Goal: Task Accomplishment & Management: Manage account settings

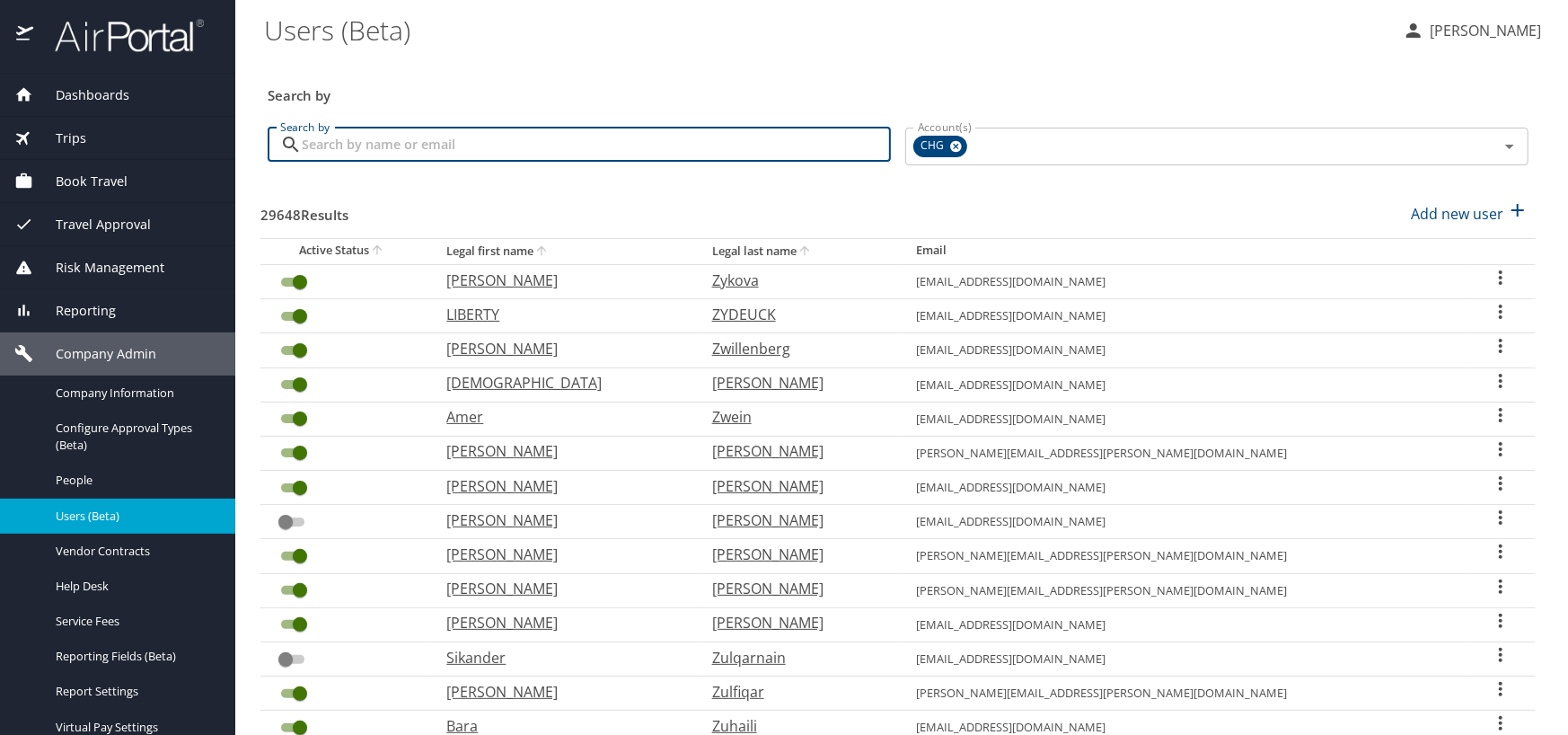
click at [343, 135] on input "Search by" at bounding box center [596, 144] width 589 height 34
paste input "[URL][DOMAIN_NAME]"
type input "[URL][DOMAIN_NAME]"
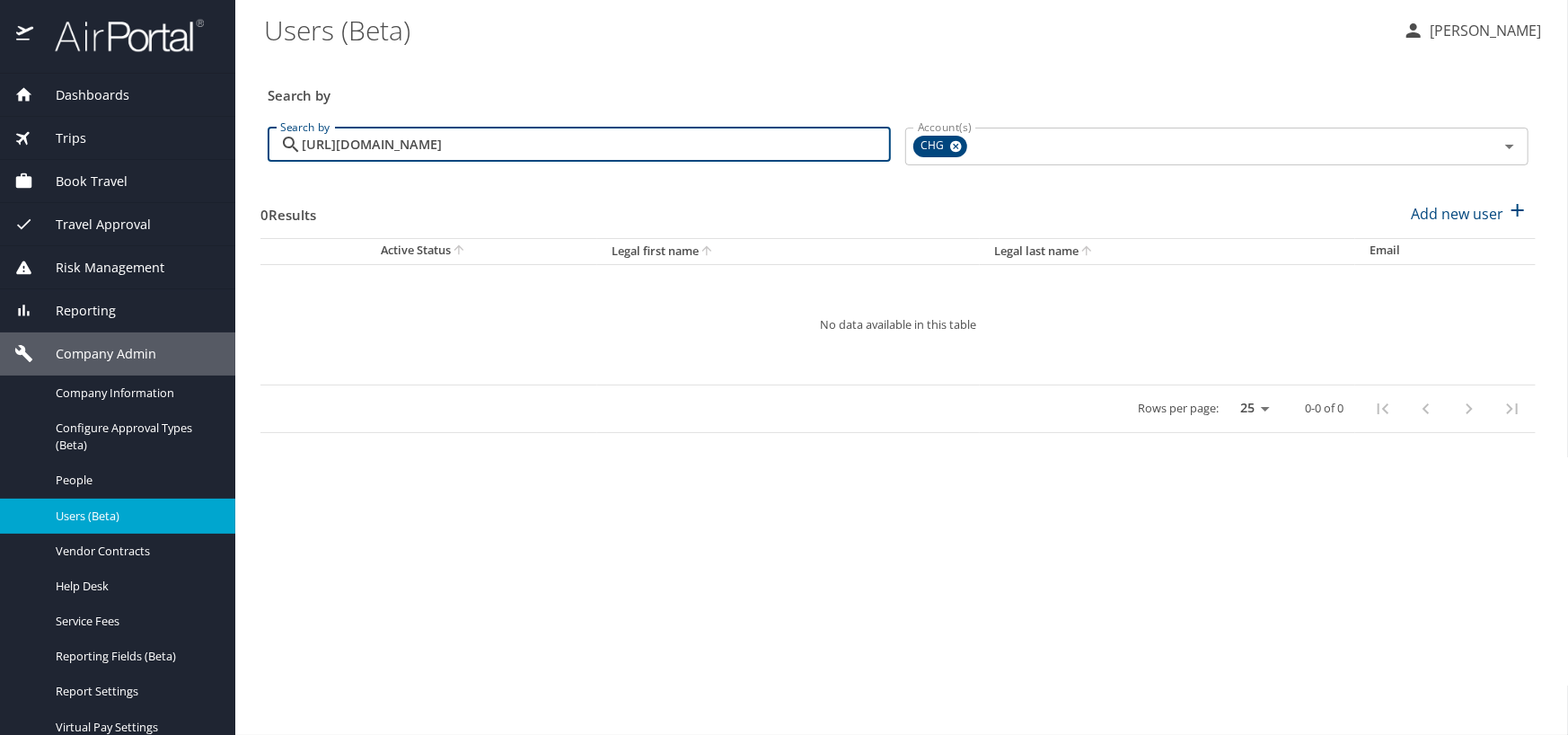
drag, startPoint x: 882, startPoint y: 143, endPoint x: 109, endPoint y: 141, distance: 773.0
click at [109, 141] on div "Dashboards AirPortal 360™ Manager My Travel Dashboard Trips Airtinerary® Lookup…" at bounding box center [784, 367] width 1568 height 735
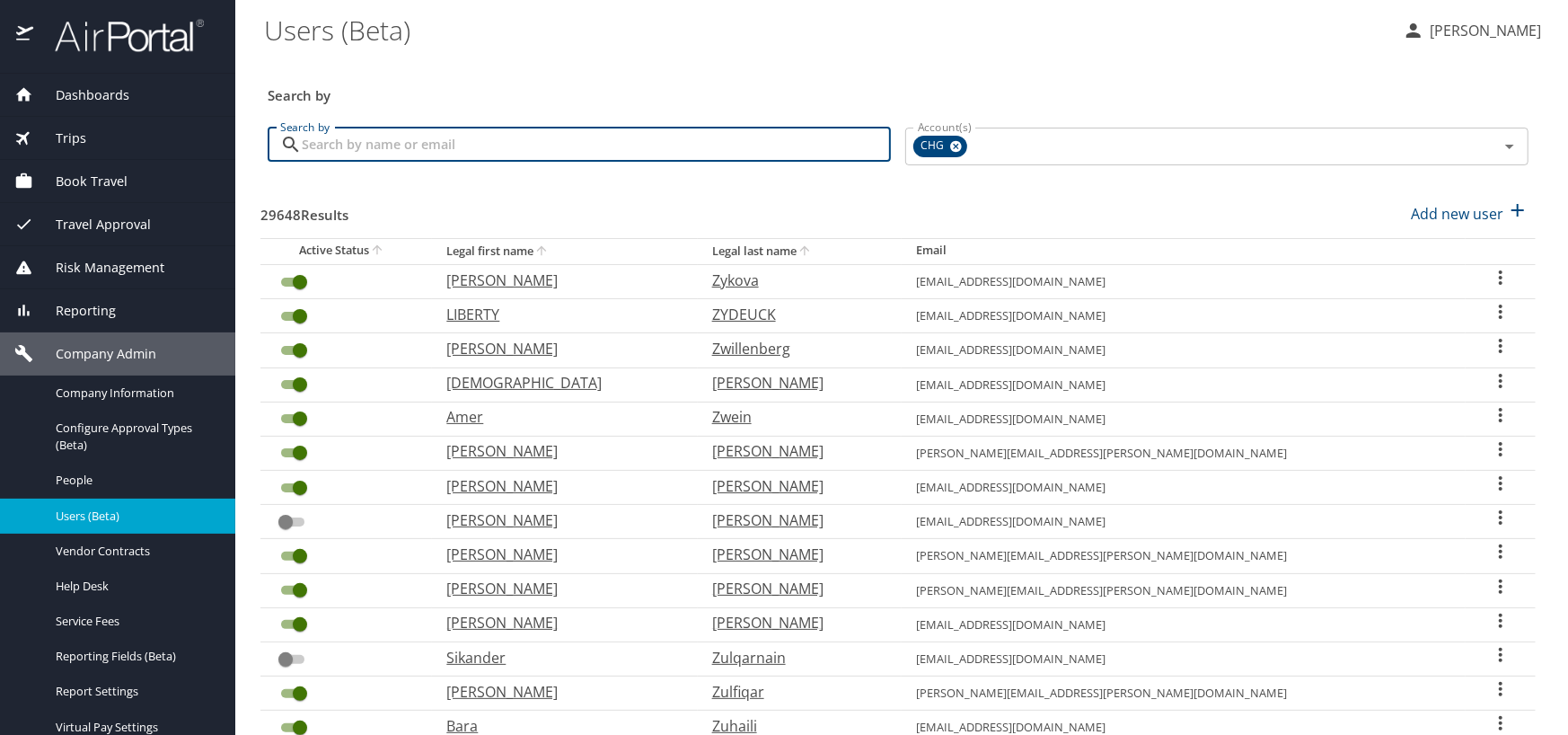
click at [378, 147] on input "Search by" at bounding box center [596, 144] width 589 height 34
paste input "[URL][DOMAIN_NAME]"
type input "h"
click at [360, 133] on input "Search by" at bounding box center [596, 144] width 589 height 34
click at [334, 143] on input "Search by" at bounding box center [596, 144] width 589 height 34
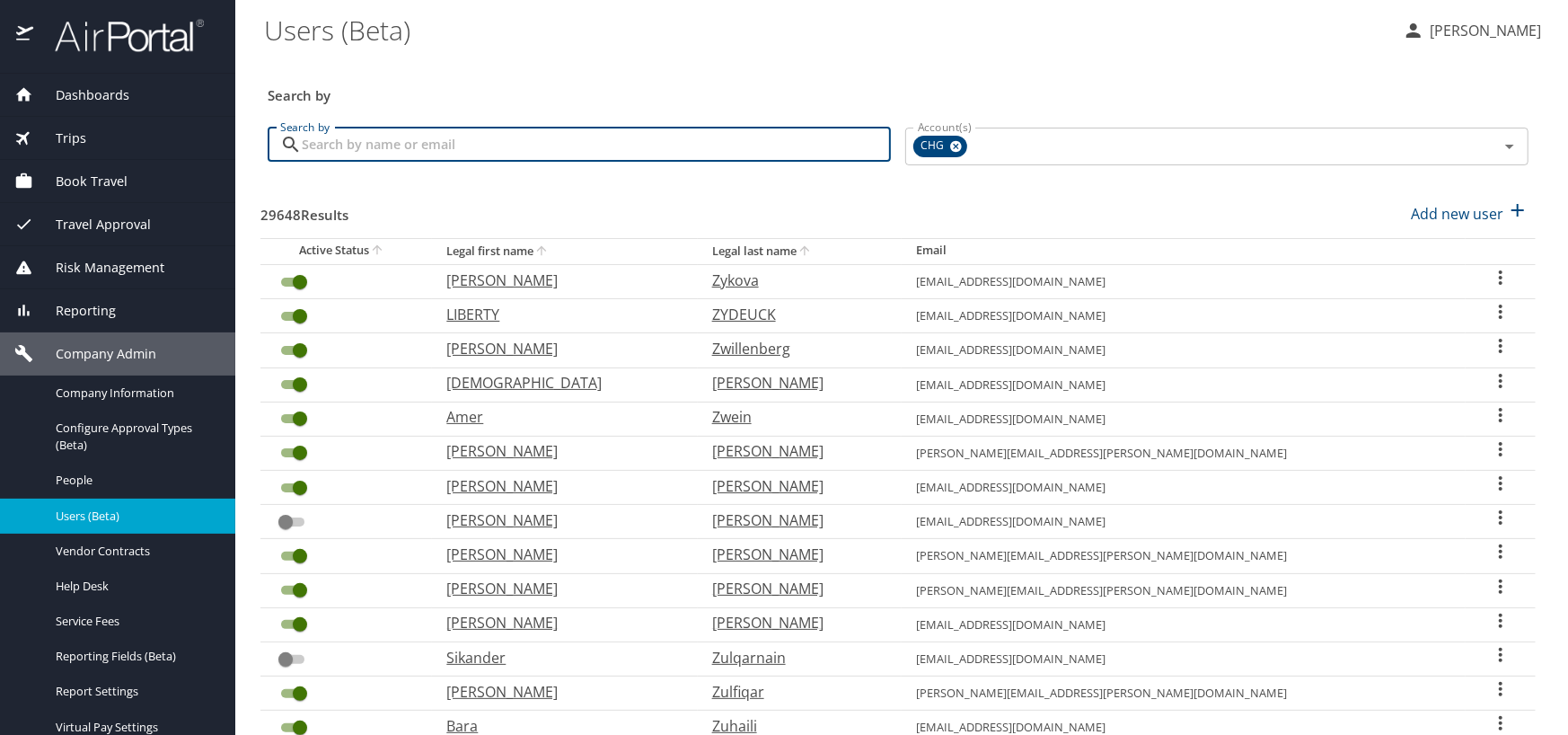
paste input "[PERSON_NAME][EMAIL_ADDRESS][PERSON_NAME][DOMAIN_NAME]"
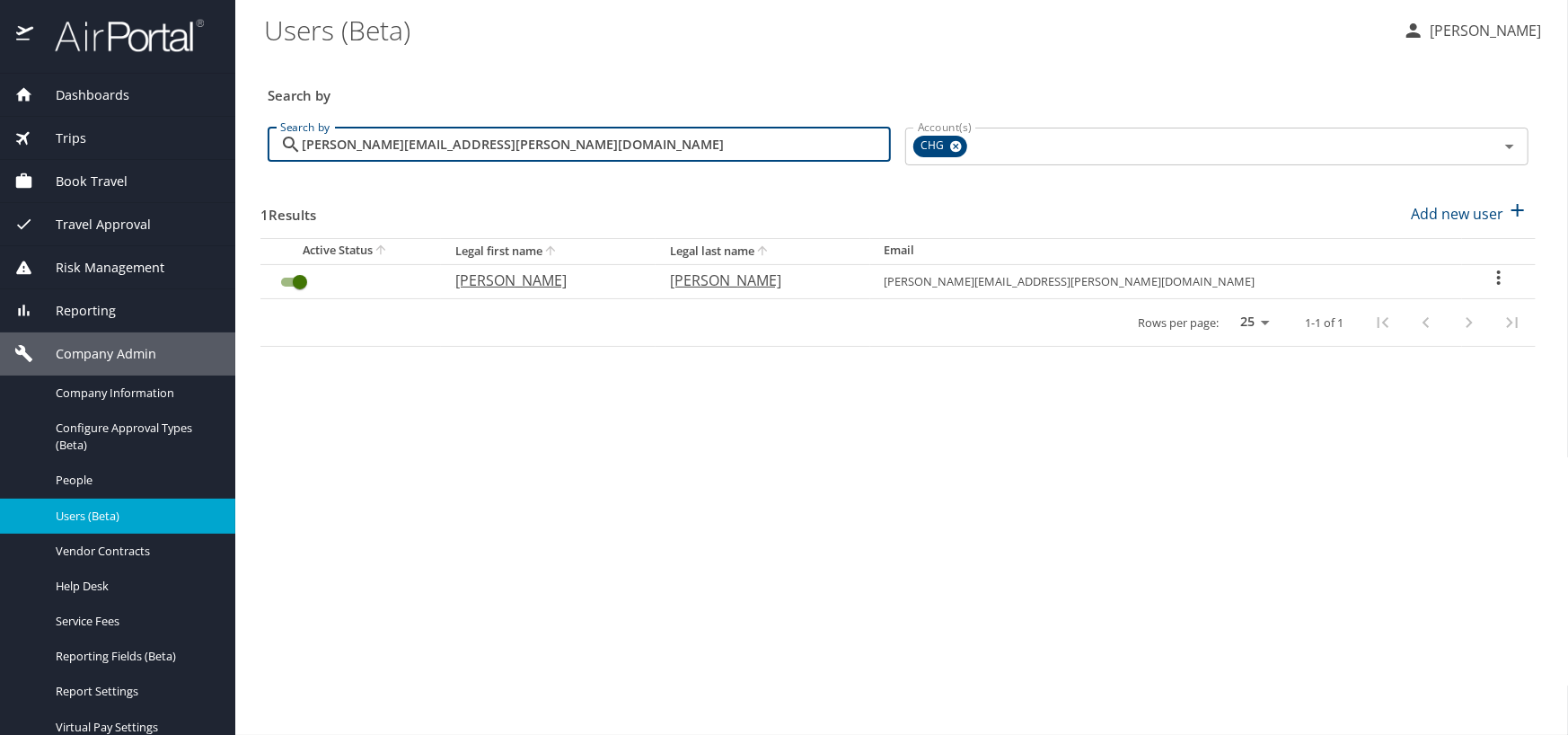
type input "[PERSON_NAME][EMAIL_ADDRESS][PERSON_NAME][DOMAIN_NAME]"
click at [1488, 275] on icon "User Search Table" at bounding box center [1499, 278] width 21 height 21
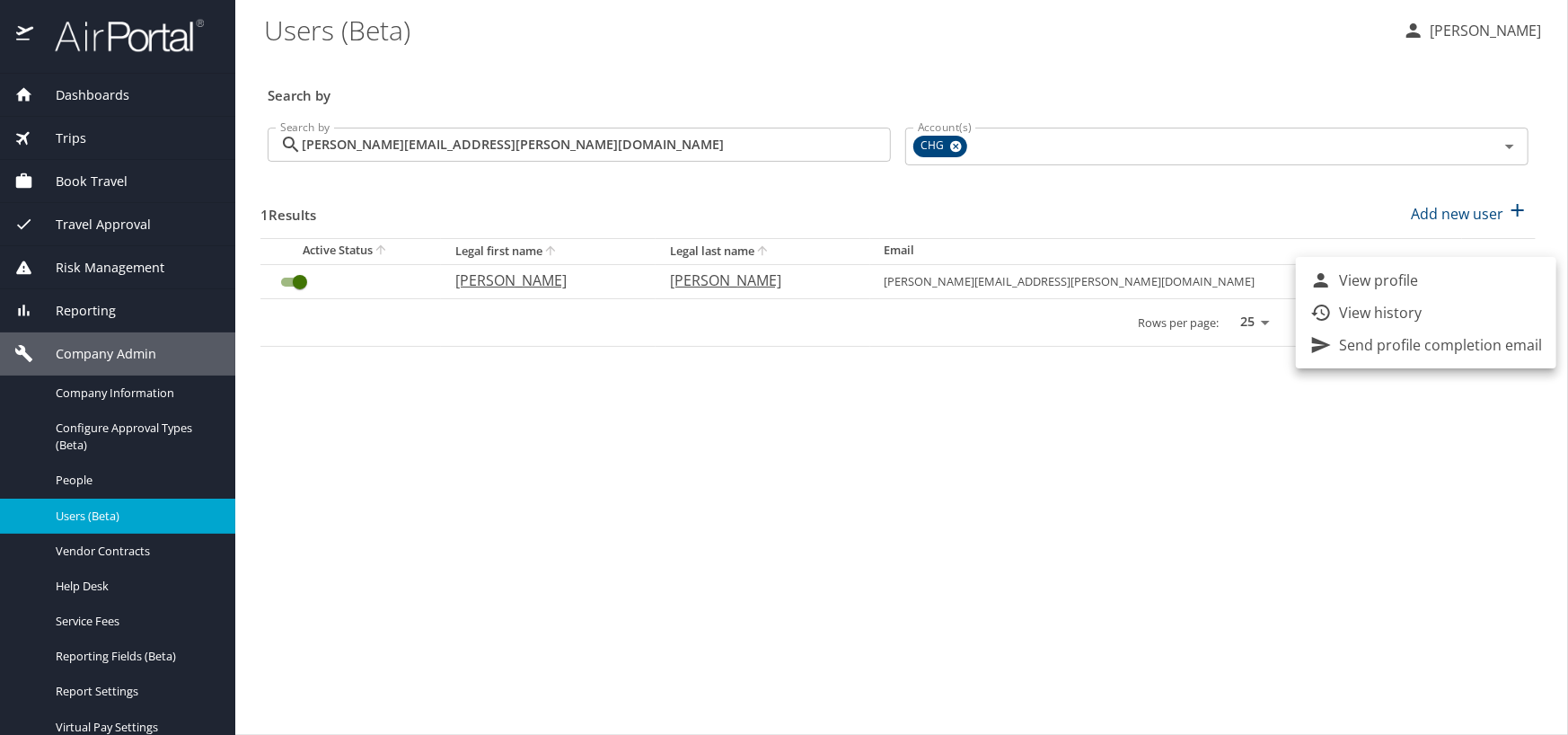
click at [1366, 281] on p "View profile" at bounding box center [1379, 281] width 79 height 21
select select "US"
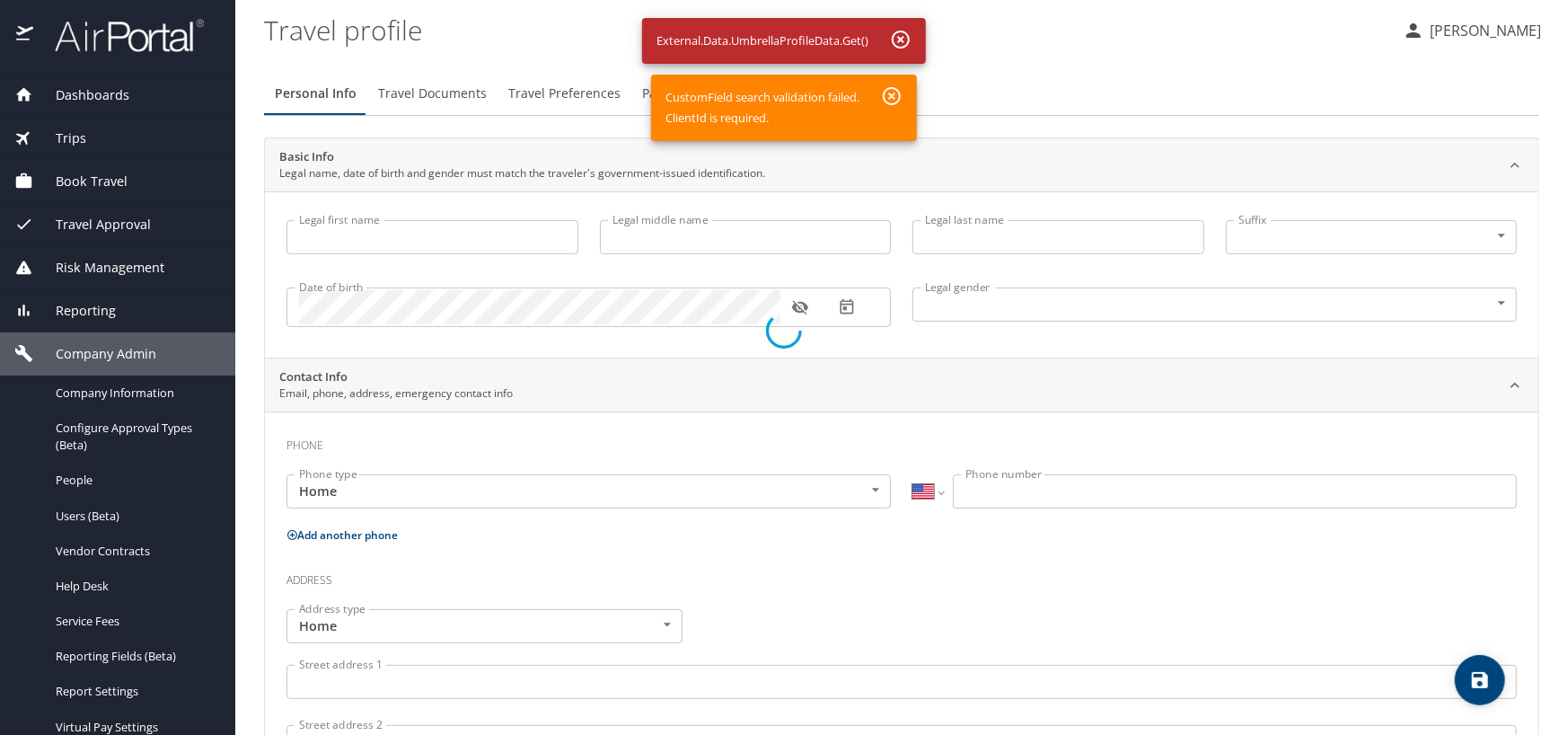
click at [895, 93] on div at bounding box center [784, 330] width 1568 height 809
